Goal: Transaction & Acquisition: Subscribe to service/newsletter

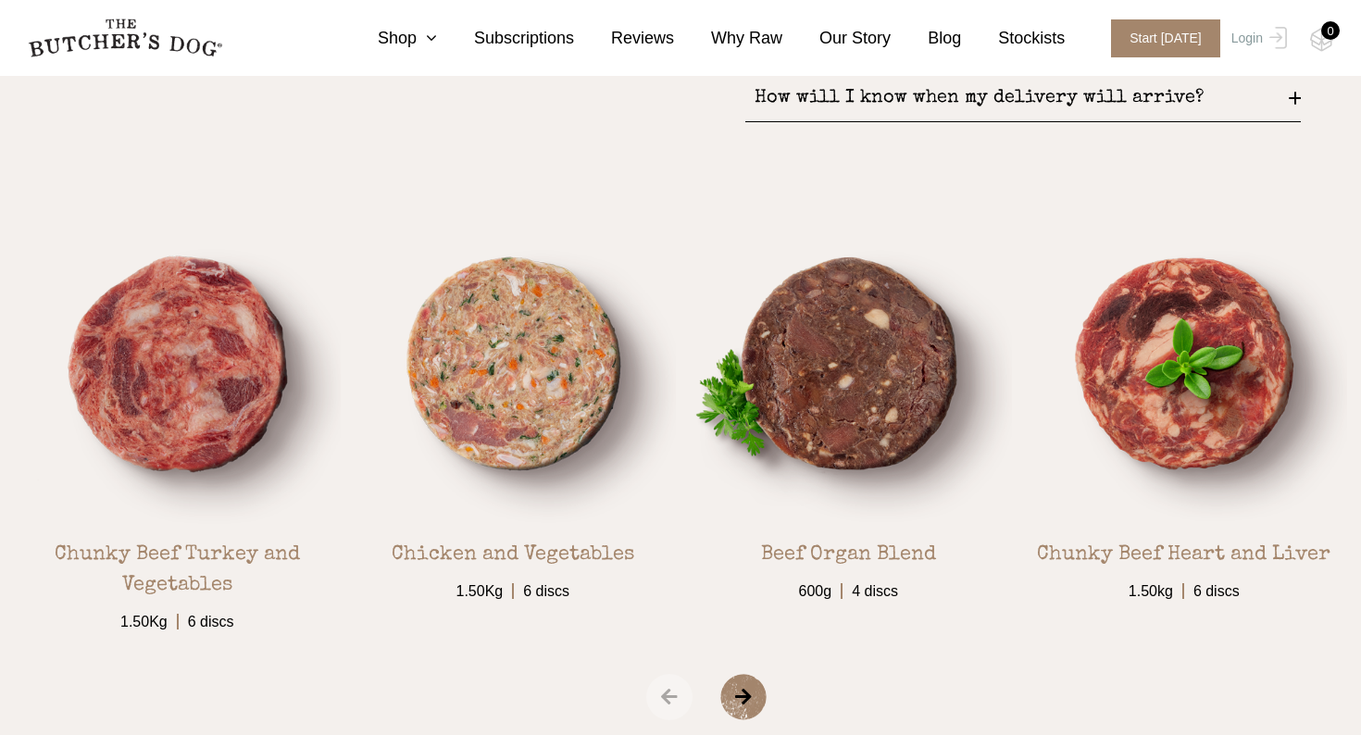
scroll to position [3040, 0]
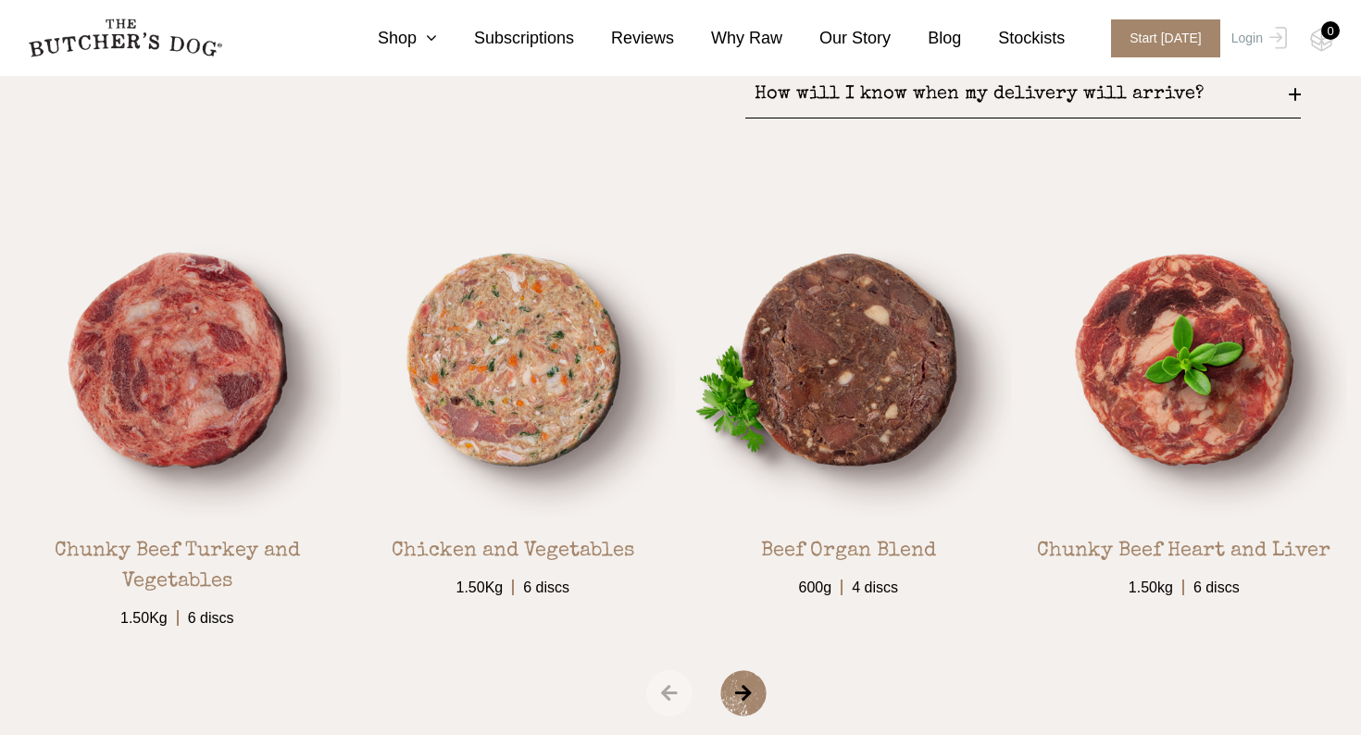
click at [755, 682] on span "›" at bounding box center [767, 694] width 93 height 46
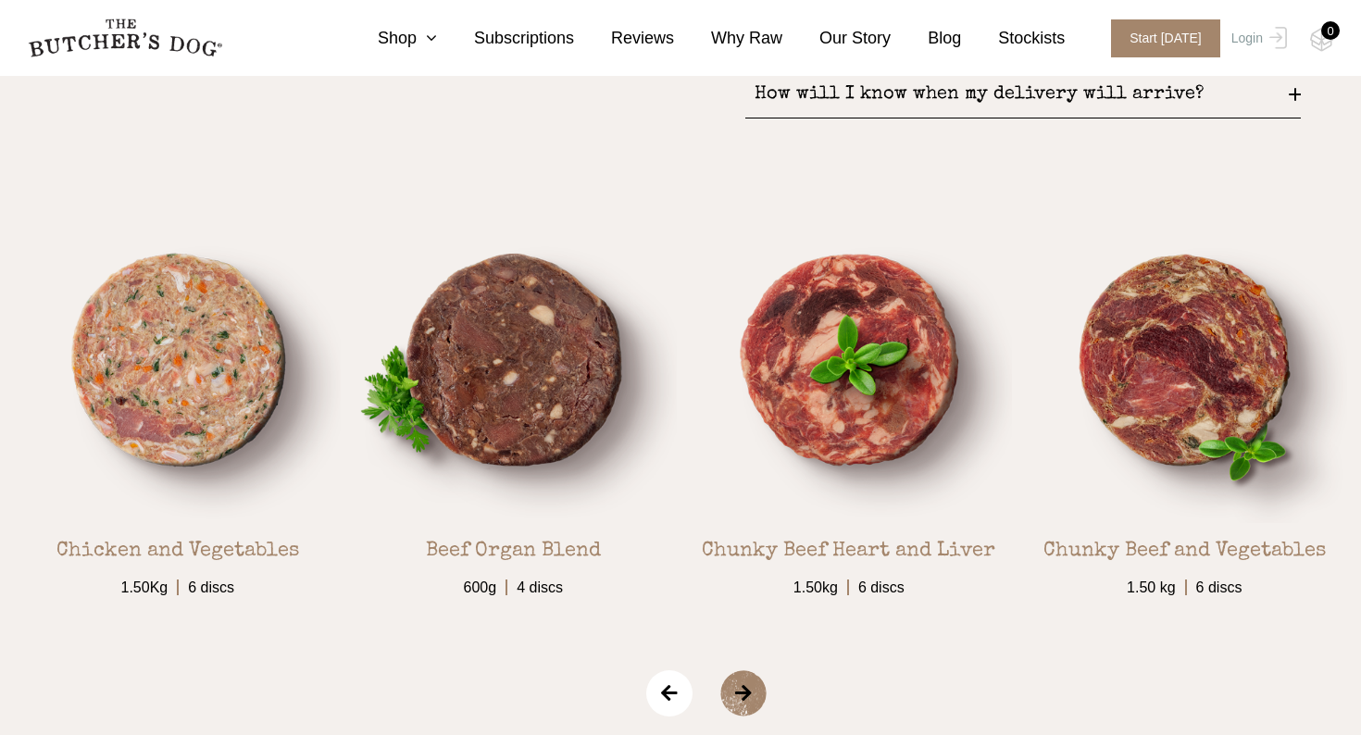
click at [755, 683] on span "›" at bounding box center [767, 694] width 93 height 46
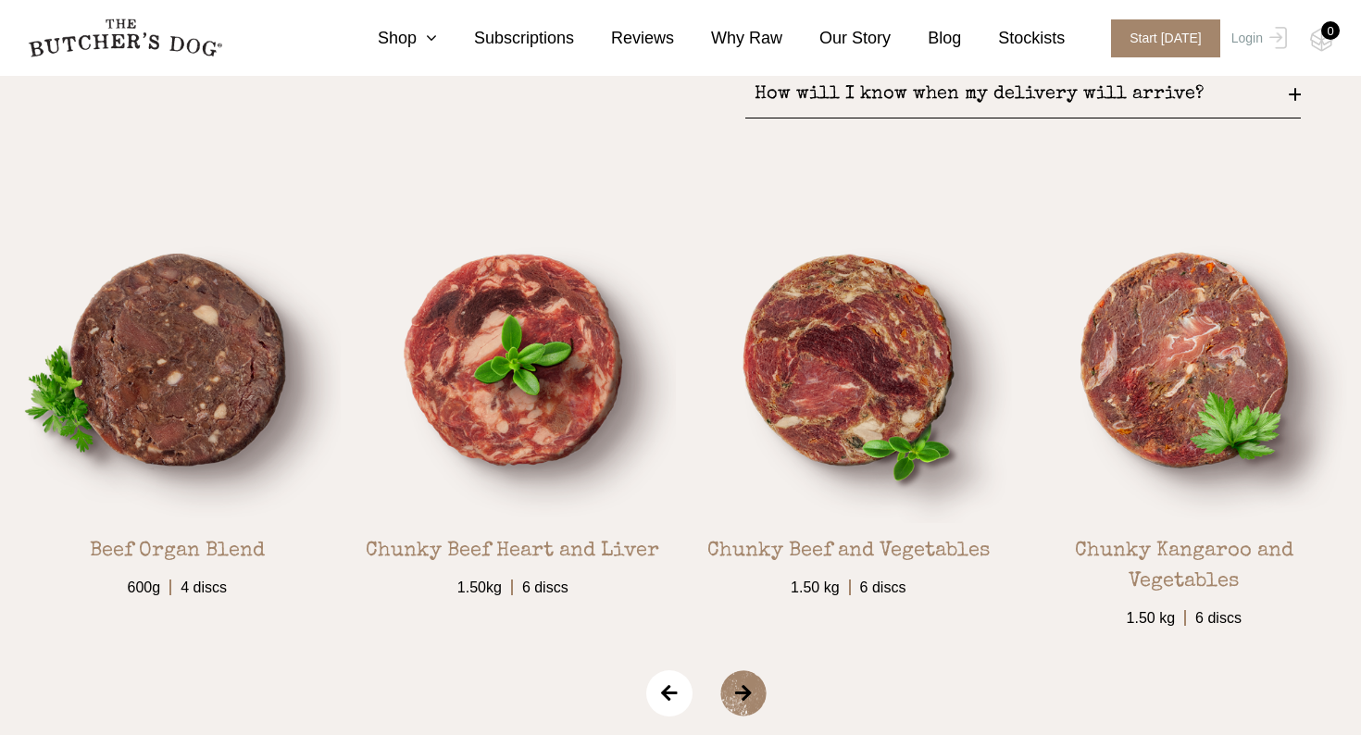
click at [755, 683] on span "›" at bounding box center [767, 694] width 93 height 46
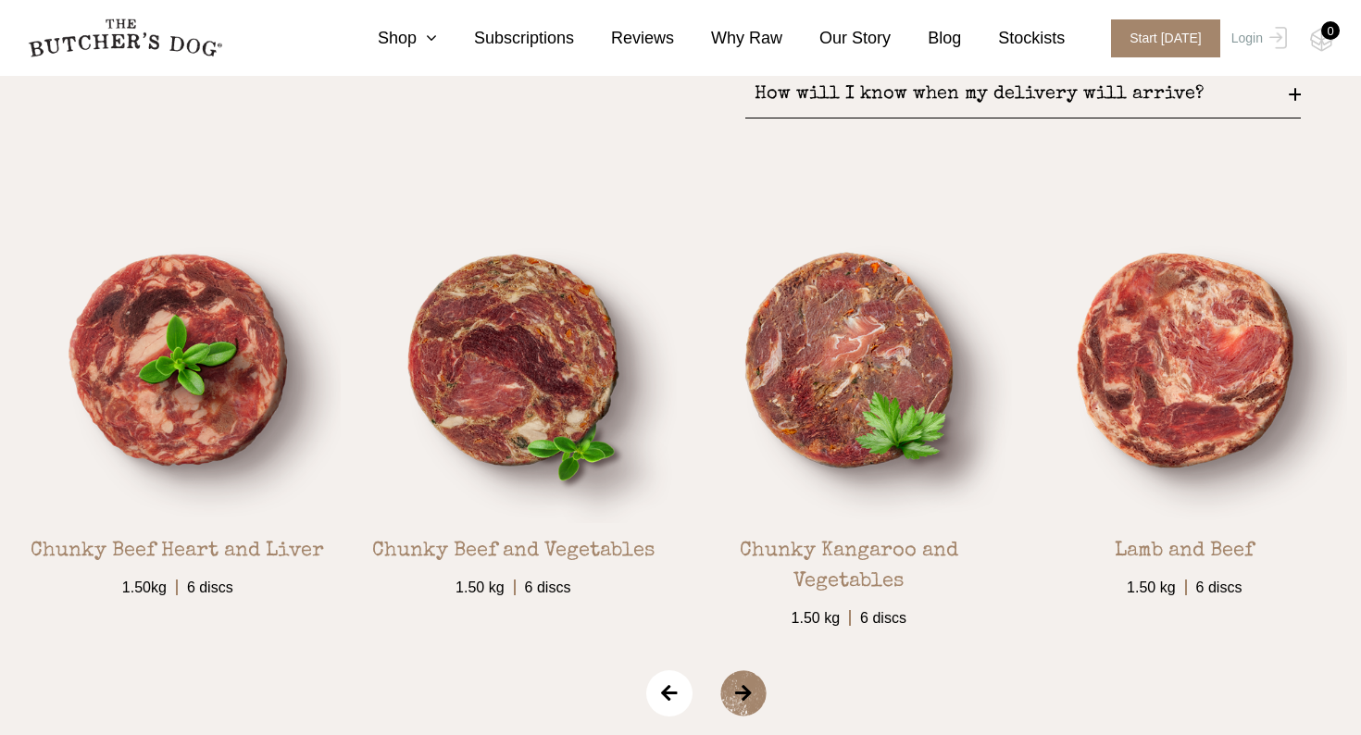
click at [755, 683] on span "›" at bounding box center [767, 694] width 93 height 46
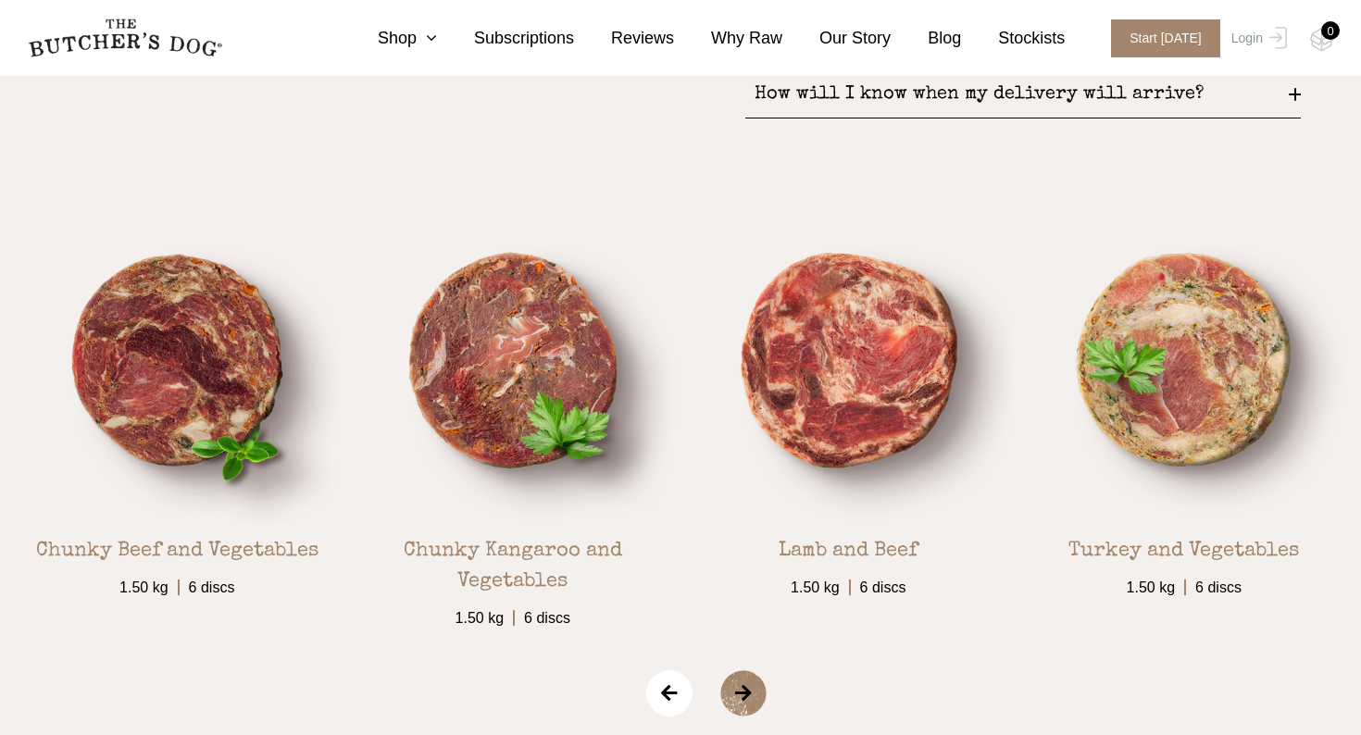
click at [755, 683] on span "›" at bounding box center [767, 694] width 93 height 46
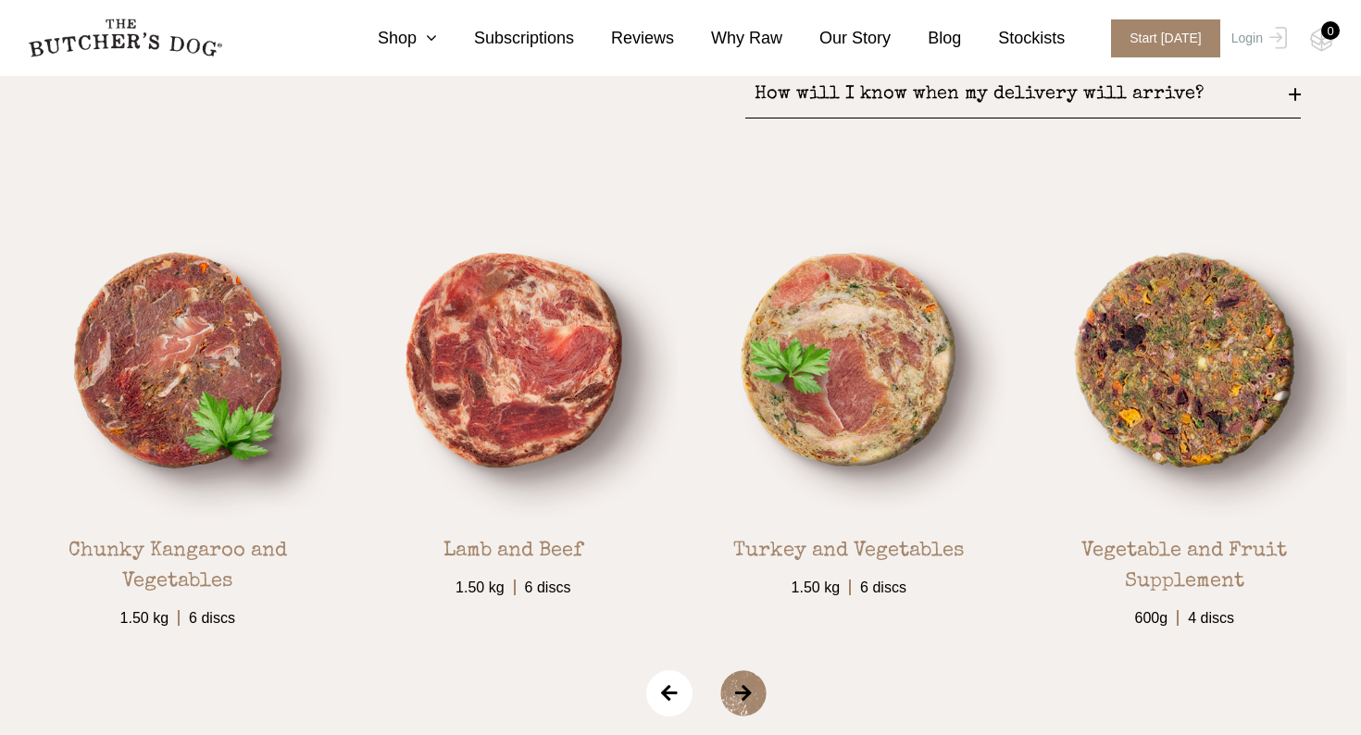
click at [755, 683] on span "›" at bounding box center [767, 694] width 93 height 46
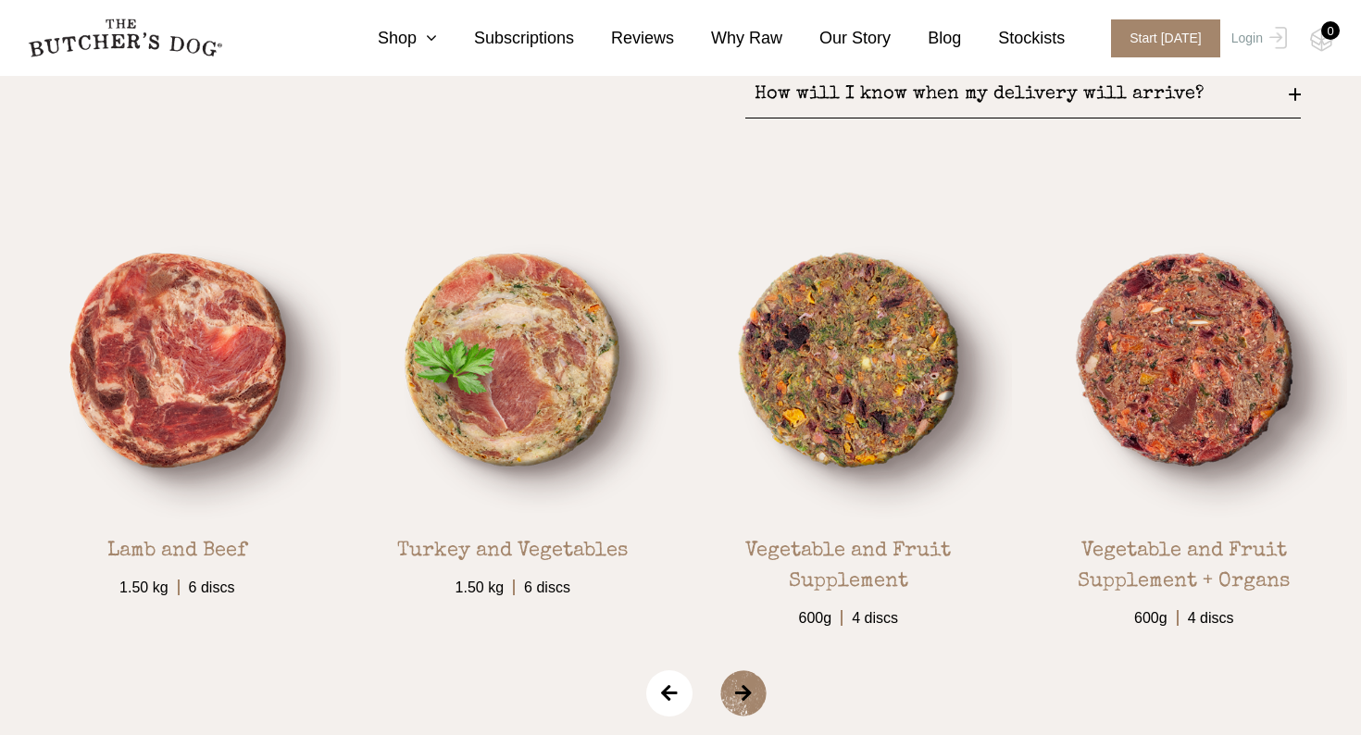
click at [755, 683] on span "›" at bounding box center [767, 694] width 93 height 46
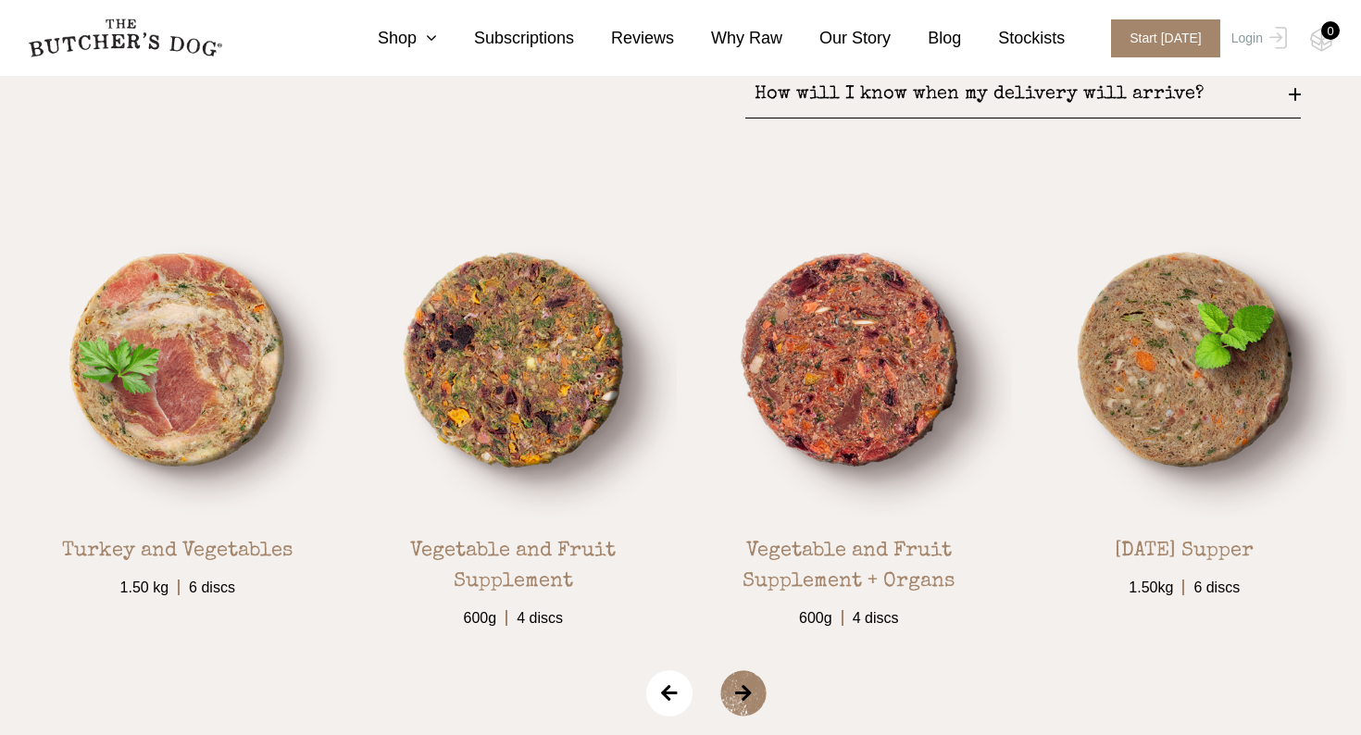
click at [755, 683] on span "›" at bounding box center [767, 694] width 93 height 46
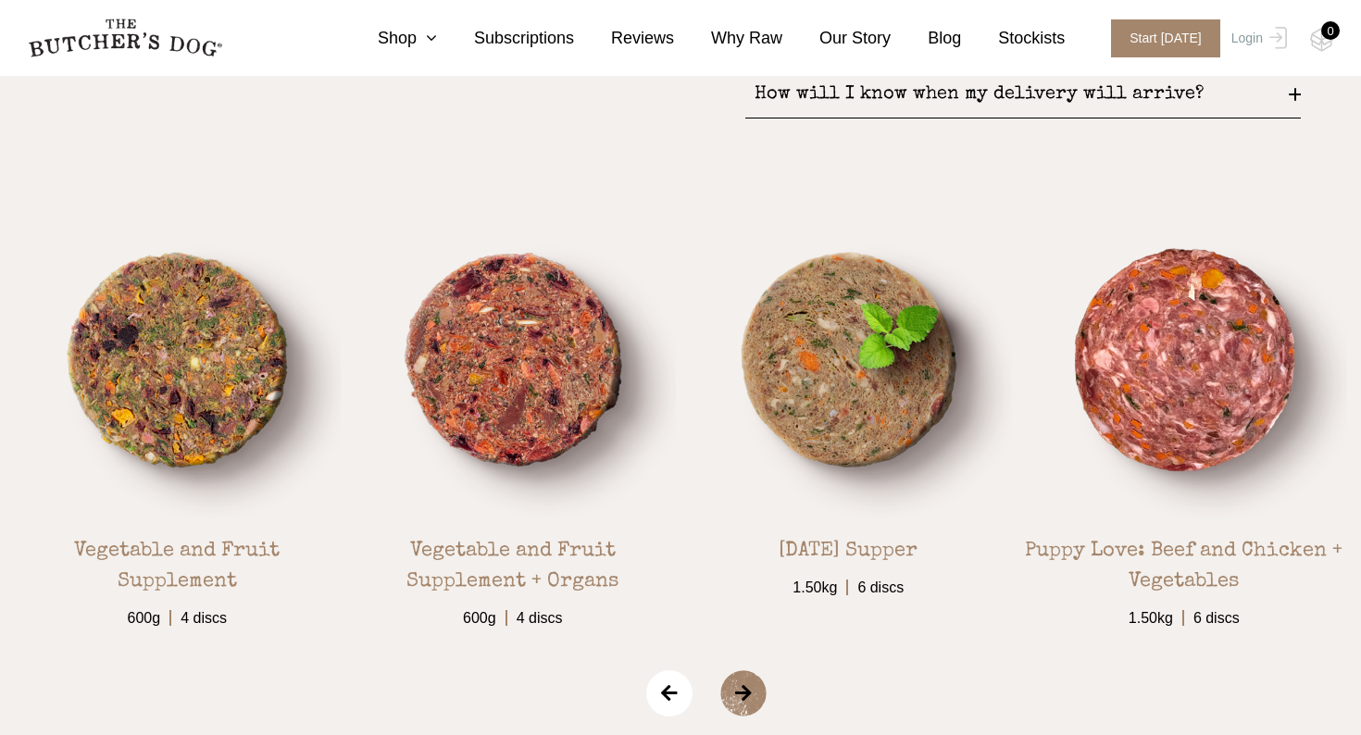
click at [755, 683] on span "›" at bounding box center [767, 694] width 93 height 46
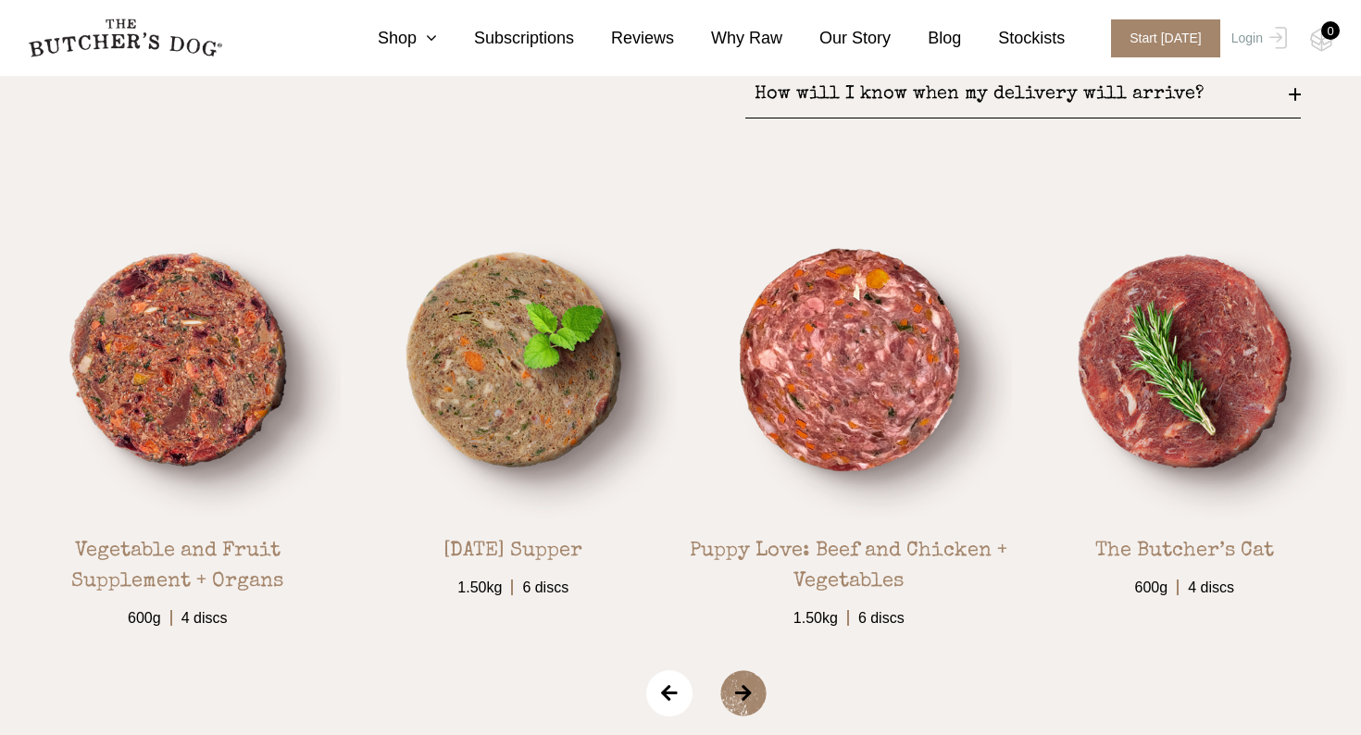
click at [755, 683] on span "›" at bounding box center [767, 694] width 93 height 46
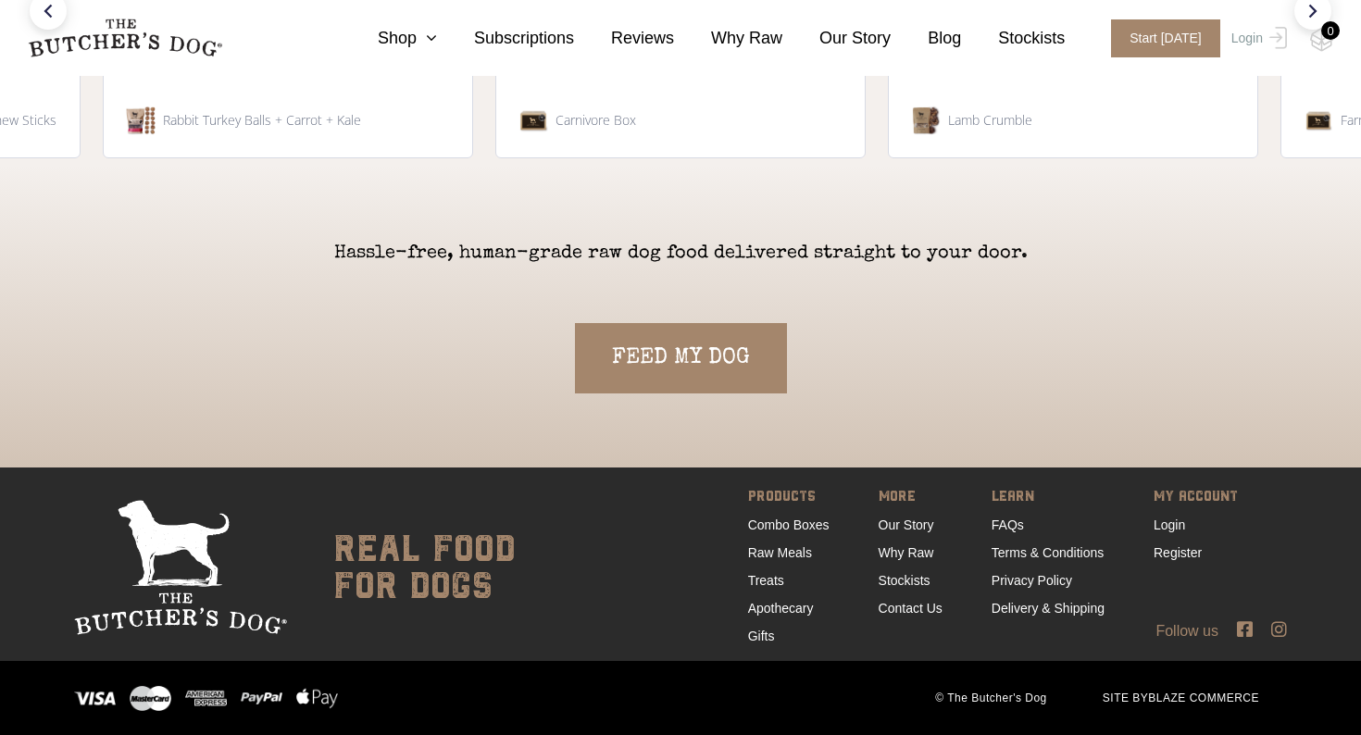
scroll to position [4025, 0]
click at [1003, 531] on link "FAQs" at bounding box center [1008, 525] width 32 height 15
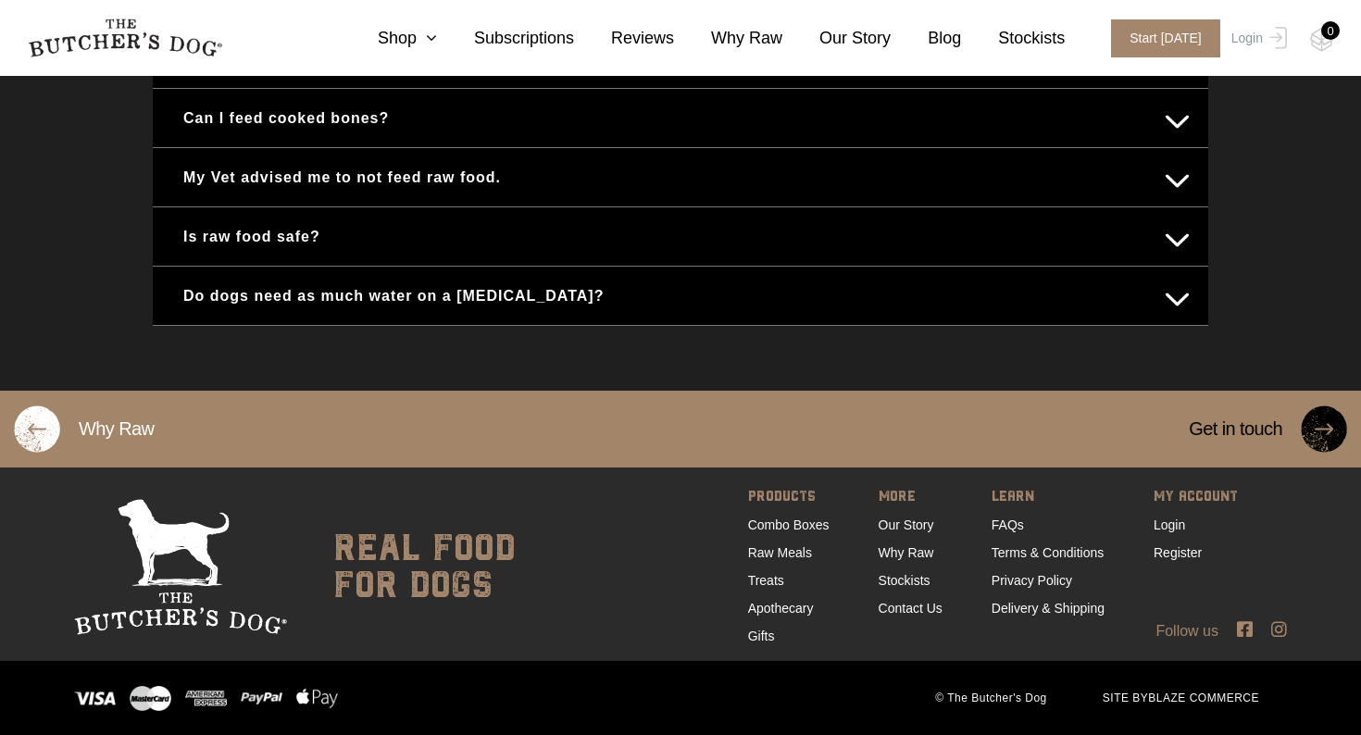
scroll to position [1211, 0]
click at [1057, 607] on link "Delivery & Shipping" at bounding box center [1048, 608] width 113 height 15
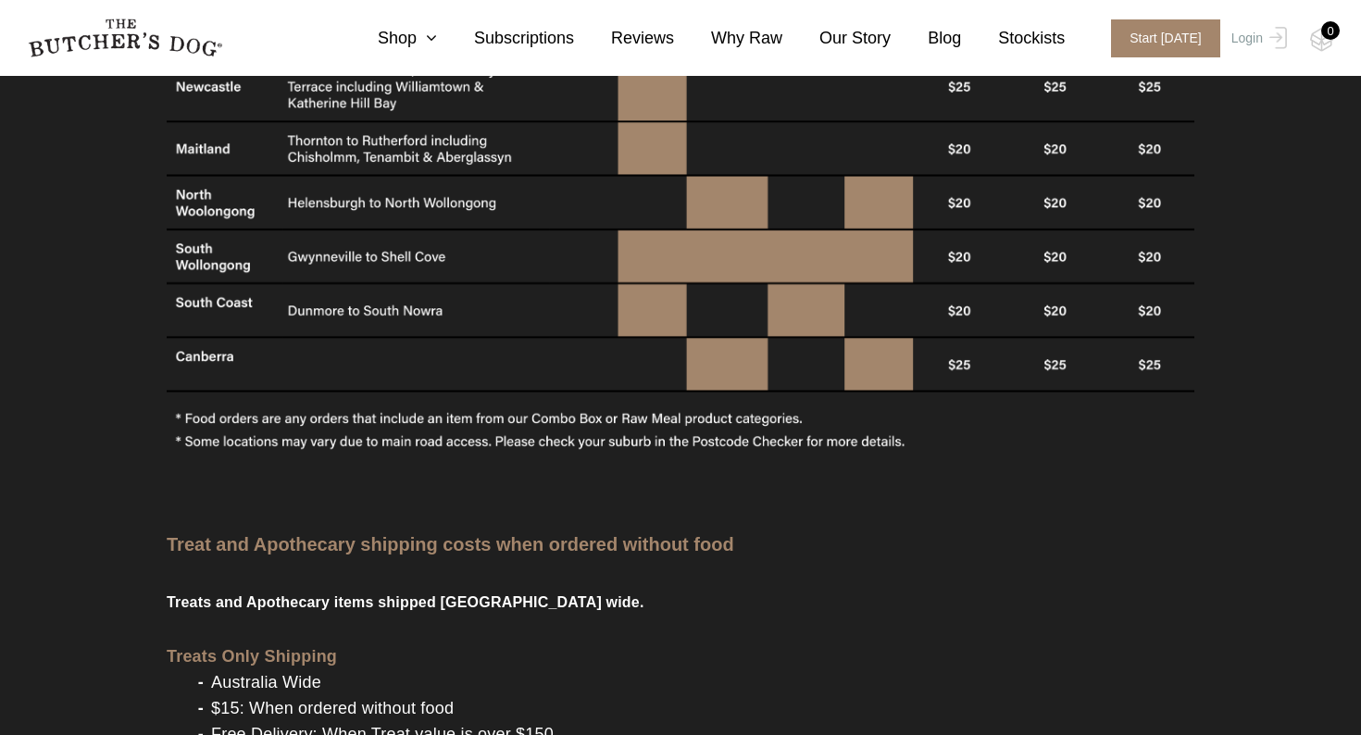
scroll to position [1781, 0]
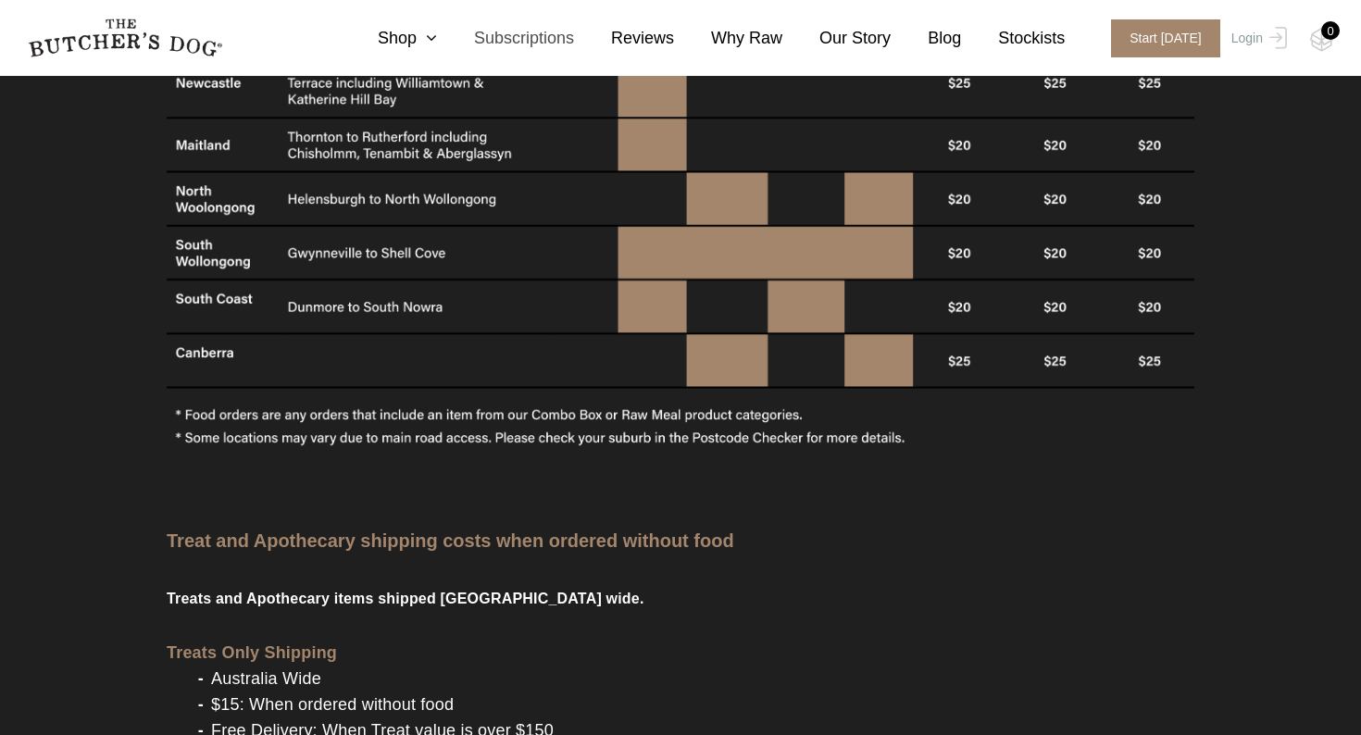
click at [444, 39] on link "Subscriptions" at bounding box center [505, 38] width 137 height 25
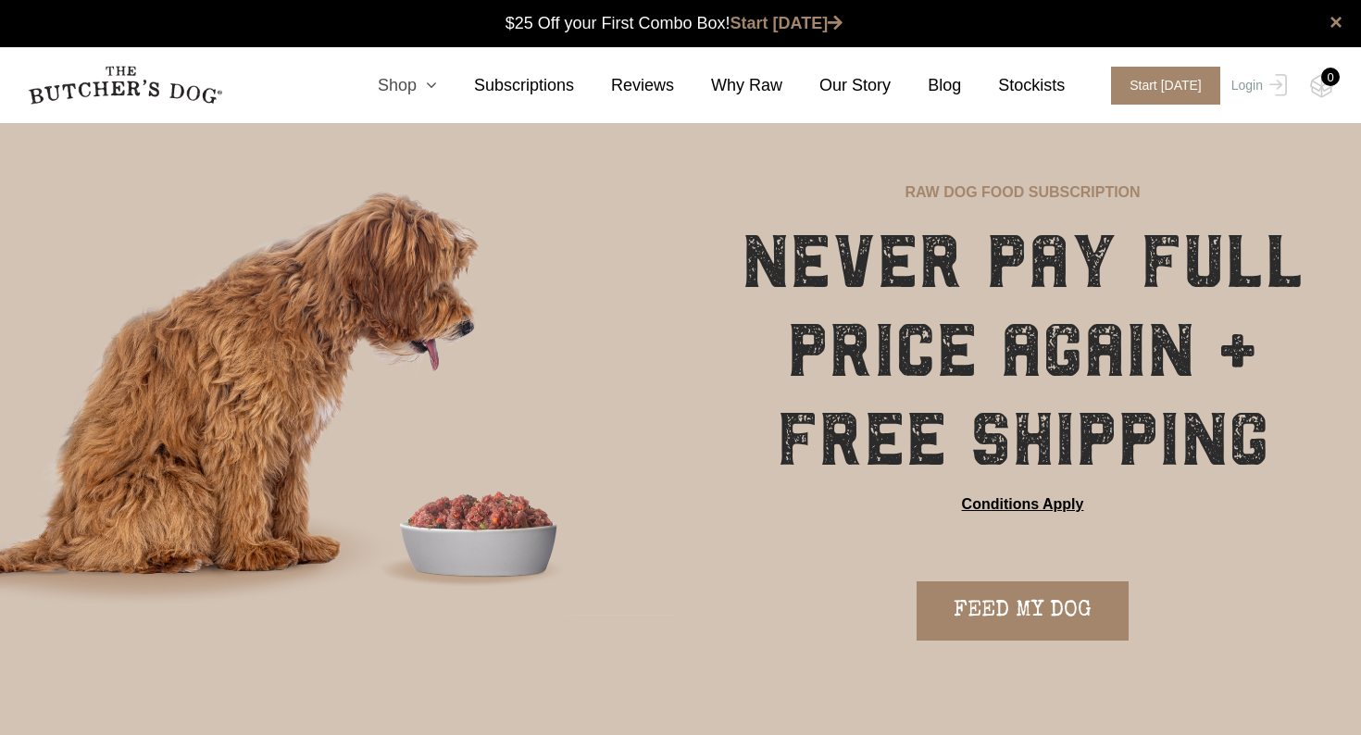
scroll to position [1, 0]
click at [416, 82] on link "Shop" at bounding box center [389, 85] width 96 height 25
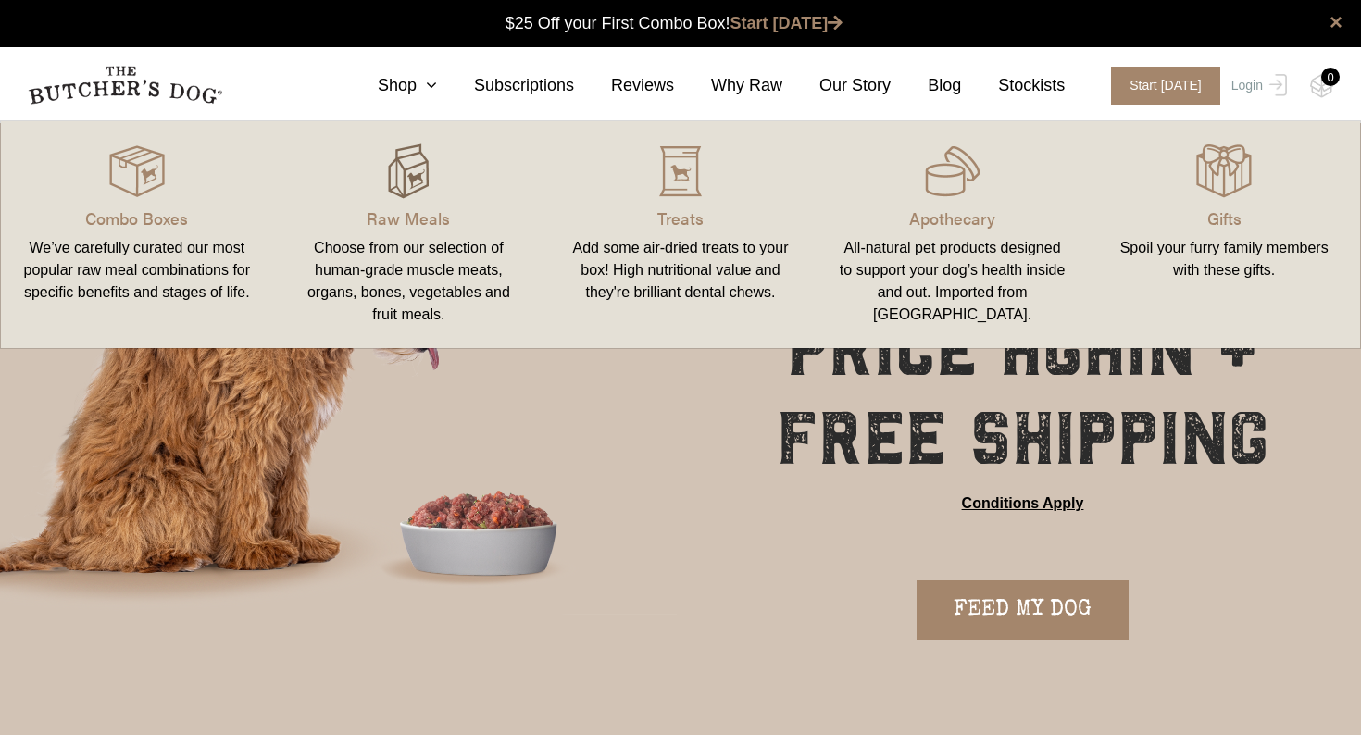
click at [458, 180] on div at bounding box center [409, 172] width 228 height 56
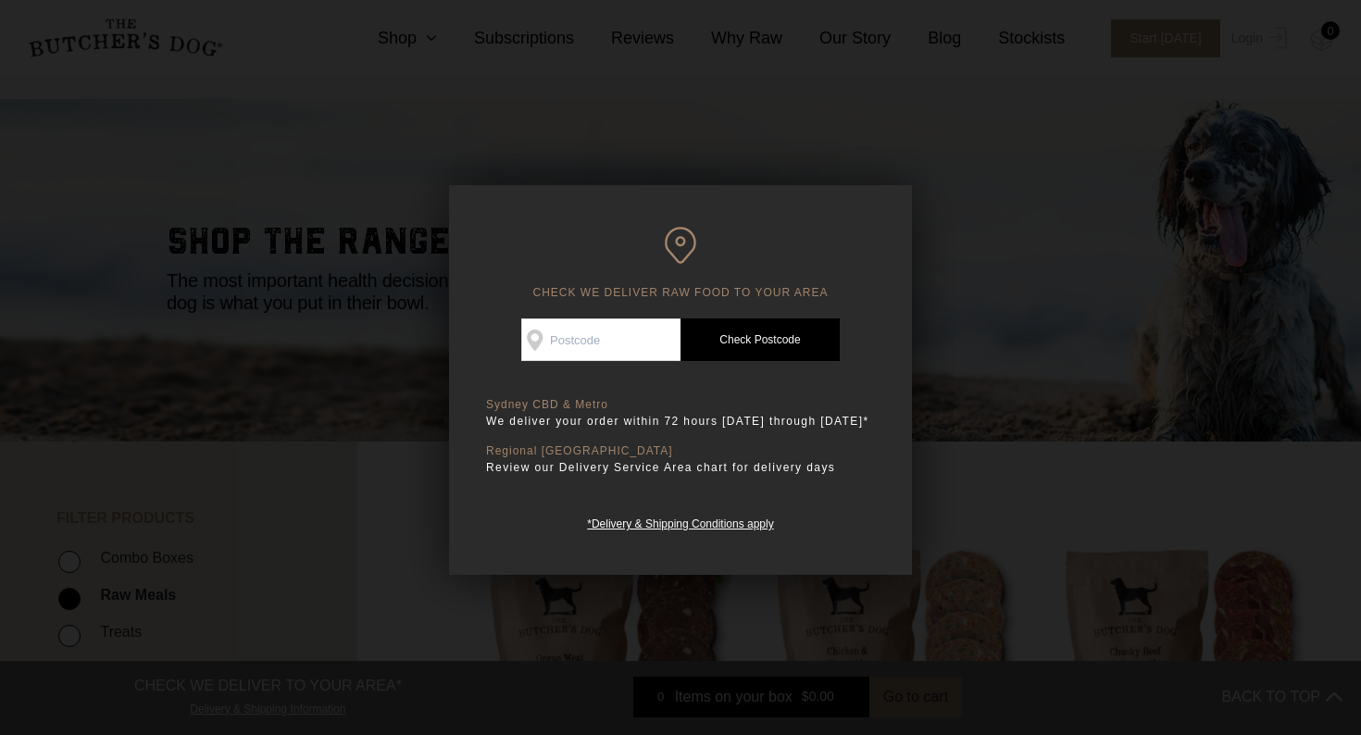
scroll to position [24, 0]
click at [569, 365] on div "Good news! We deliver to your area Check Availability At Check Postcode TREATS …" at bounding box center [680, 426] width 389 height 215
click at [586, 347] on input "Check Availability At" at bounding box center [600, 340] width 159 height 43
type input "4030"
click at [730, 340] on link "Check Postcode" at bounding box center [760, 340] width 159 height 43
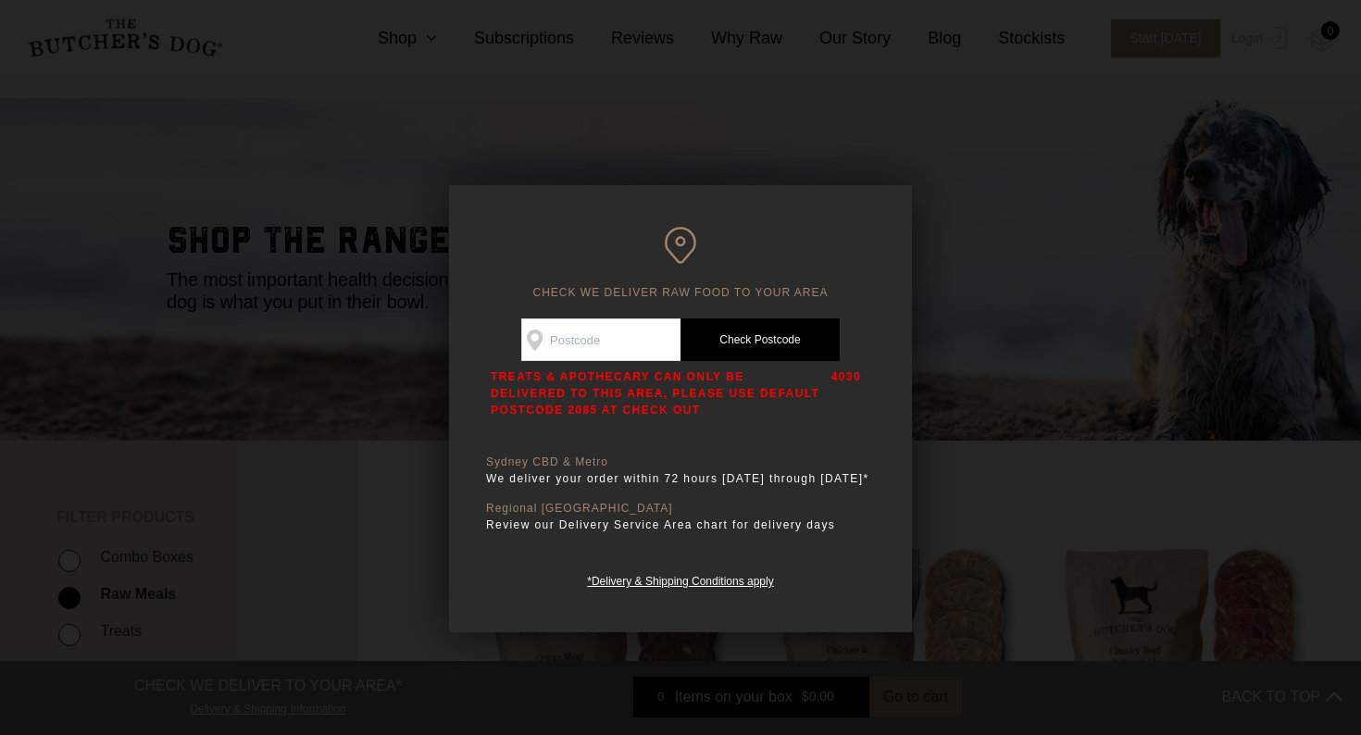
click at [925, 454] on div at bounding box center [680, 367] width 1361 height 735
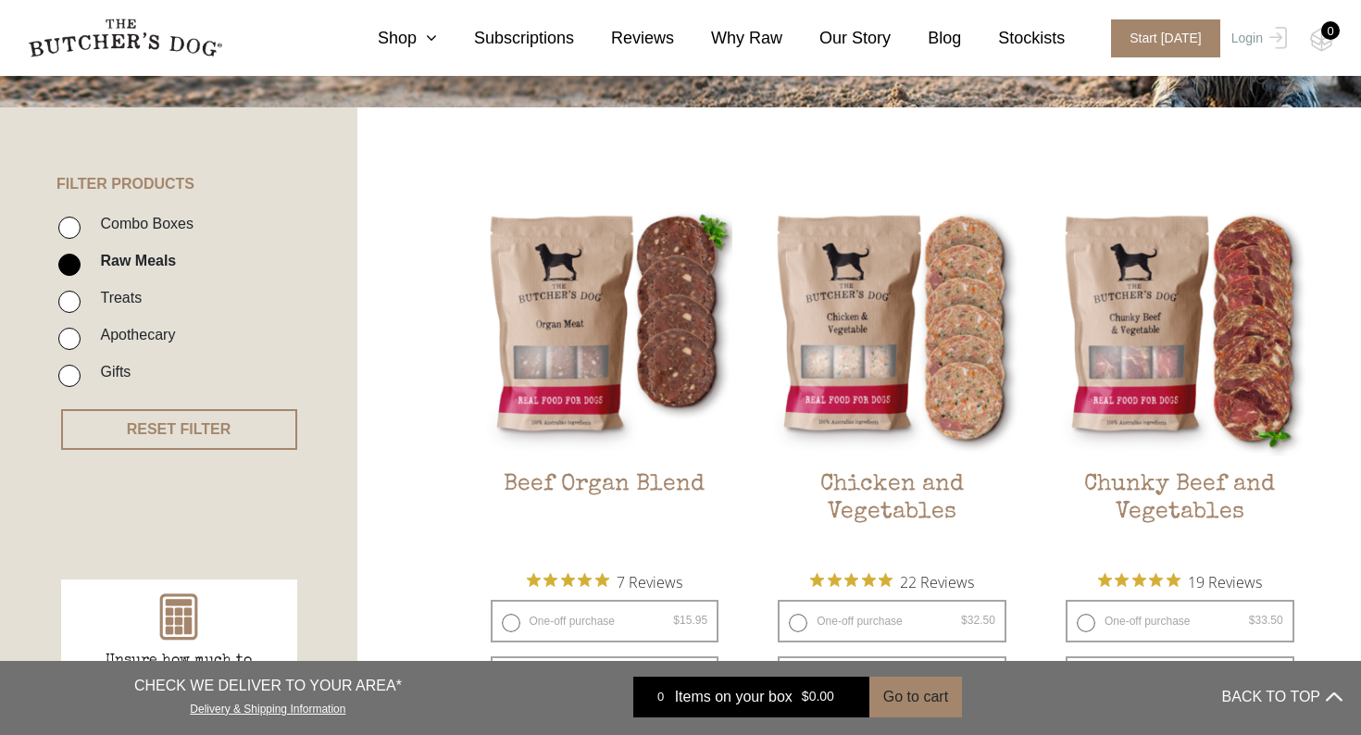
scroll to position [373, 0]
